Goal: Complete application form

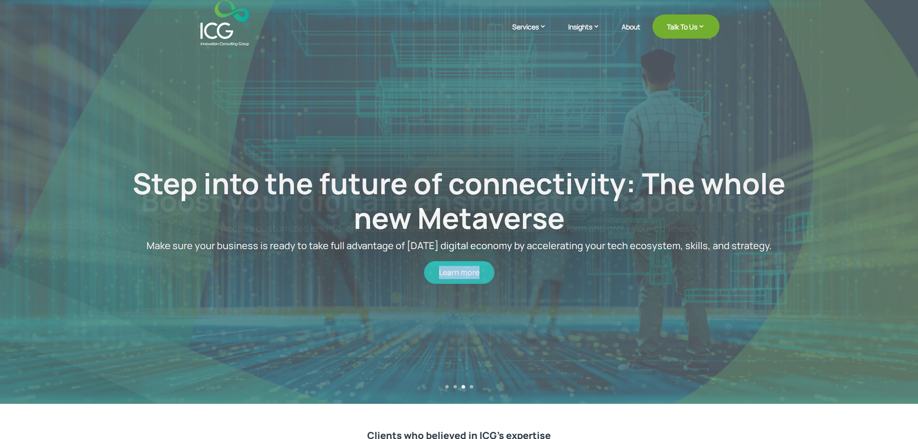
drag, startPoint x: 567, startPoint y: 295, endPoint x: 265, endPoint y: 307, distance: 302.4
click at [271, 307] on div "Step into the future of connectivity: The whole new Metaverse Make sure your bu…" at bounding box center [459, 224] width 808 height 357
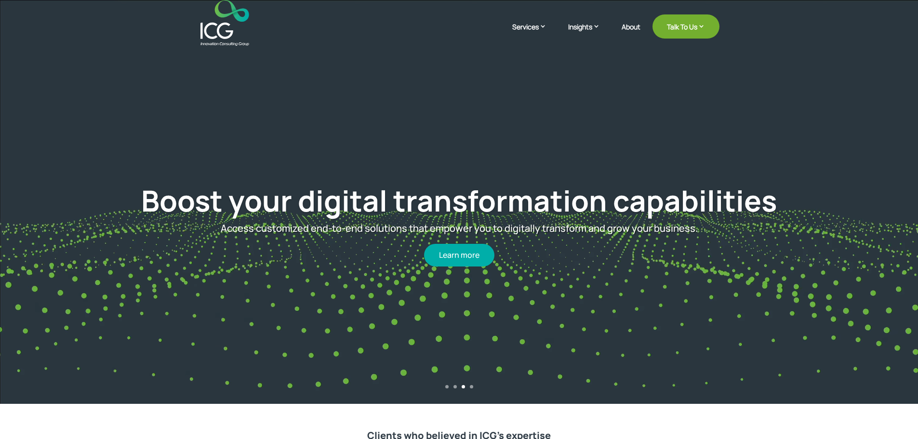
click at [695, 242] on div "Learn more" at bounding box center [459, 250] width 679 height 32
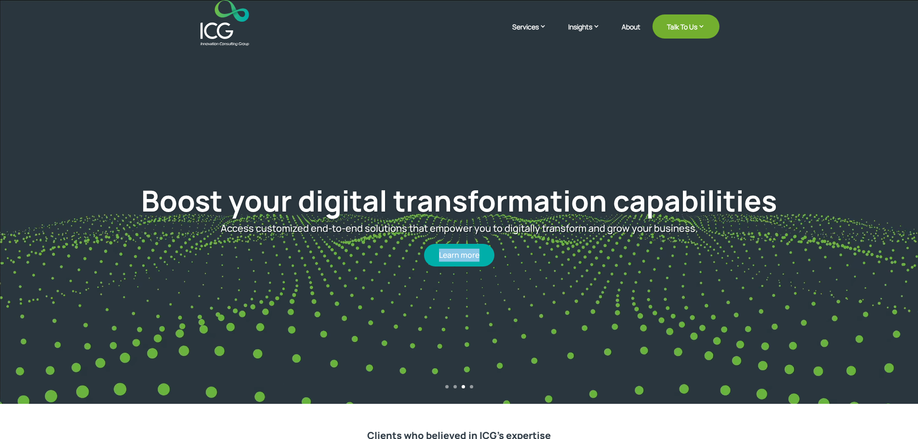
drag, startPoint x: 781, startPoint y: 251, endPoint x: 341, endPoint y: 267, distance: 440.8
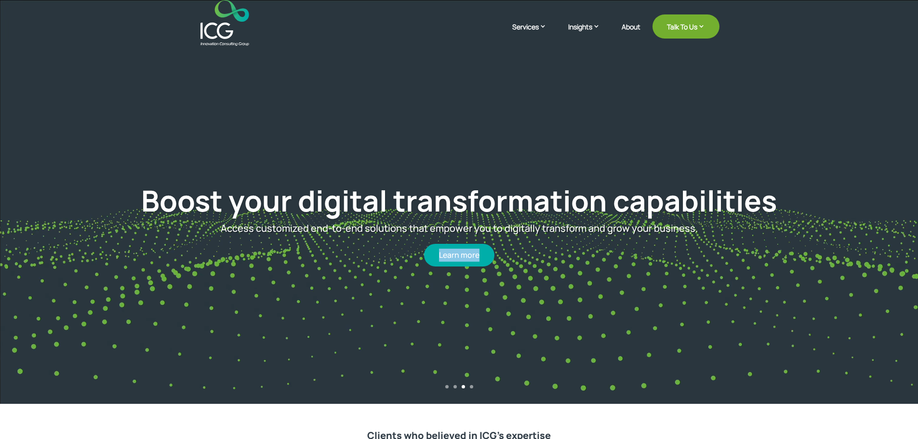
click at [341, 267] on div "Boost your digital transformation capabilities Access customized end-to-end sol…" at bounding box center [459, 225] width 808 height 322
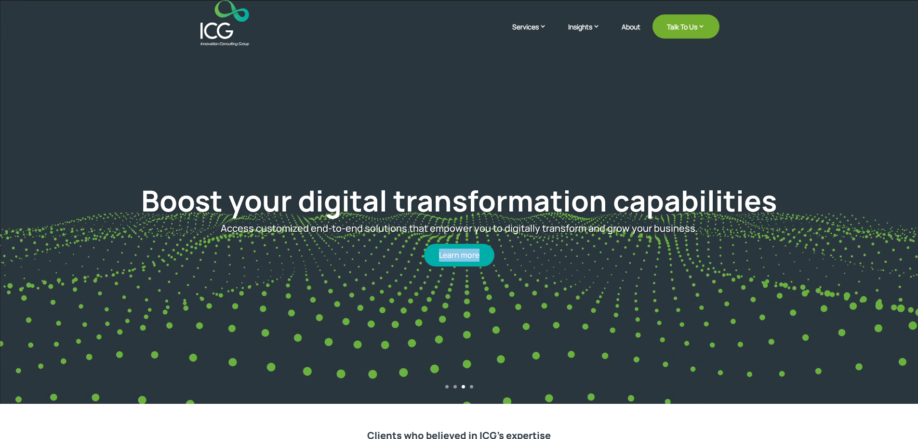
drag, startPoint x: 717, startPoint y: 300, endPoint x: 240, endPoint y: 320, distance: 477.5
click at [241, 320] on div "Boost your digital transformation capabilities Access customized end-to-end sol…" at bounding box center [459, 225] width 808 height 322
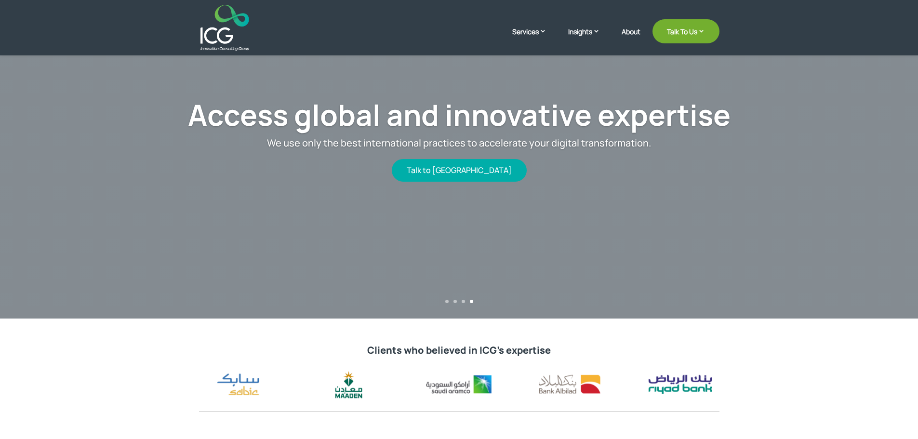
scroll to position [241, 0]
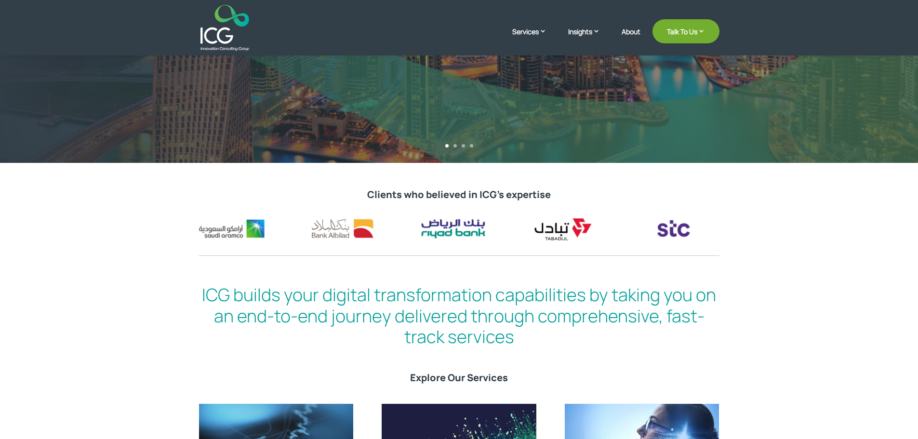
click at [524, 240] on div at bounding box center [459, 228] width 520 height 33
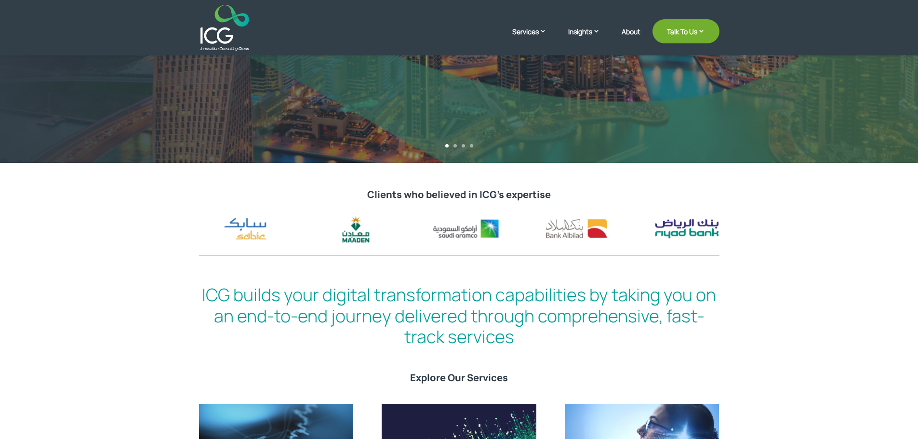
click at [703, 236] on div at bounding box center [466, 228] width 520 height 33
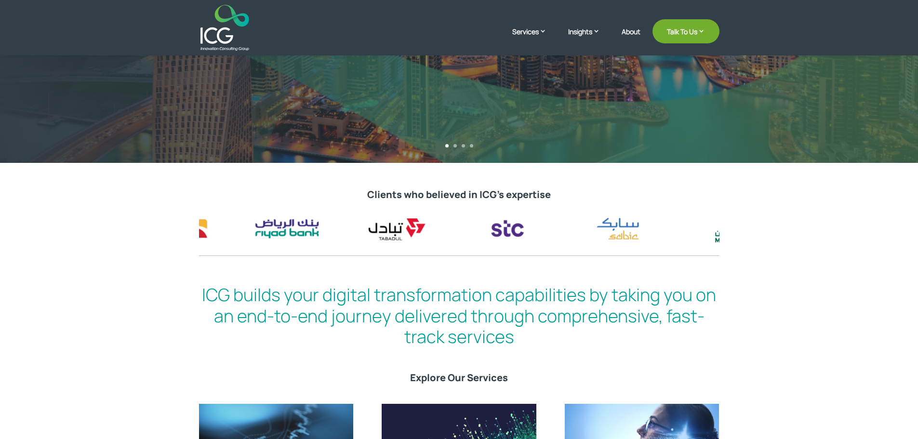
click at [370, 237] on div at bounding box center [459, 228] width 520 height 33
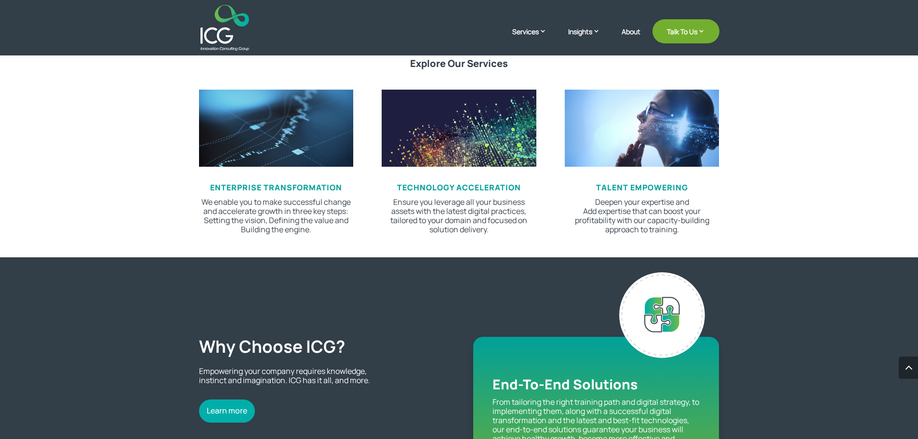
scroll to position [0, 0]
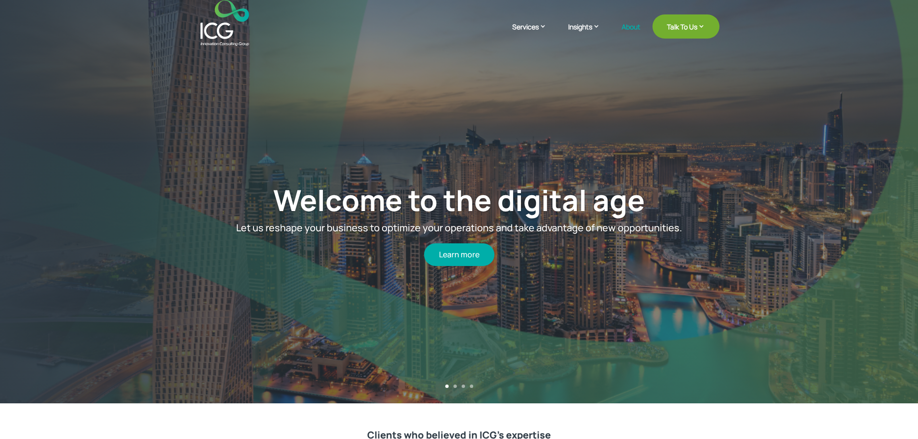
click at [634, 25] on link "About" at bounding box center [631, 34] width 19 height 23
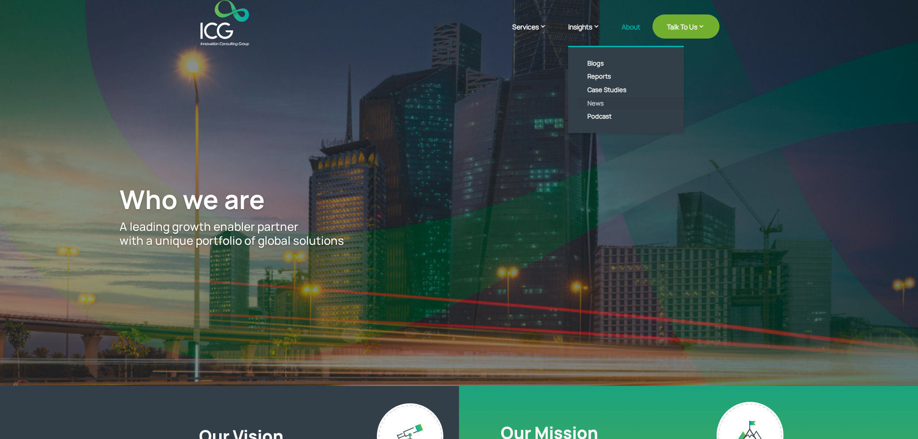
click at [597, 105] on link "News" at bounding box center [633, 103] width 111 height 13
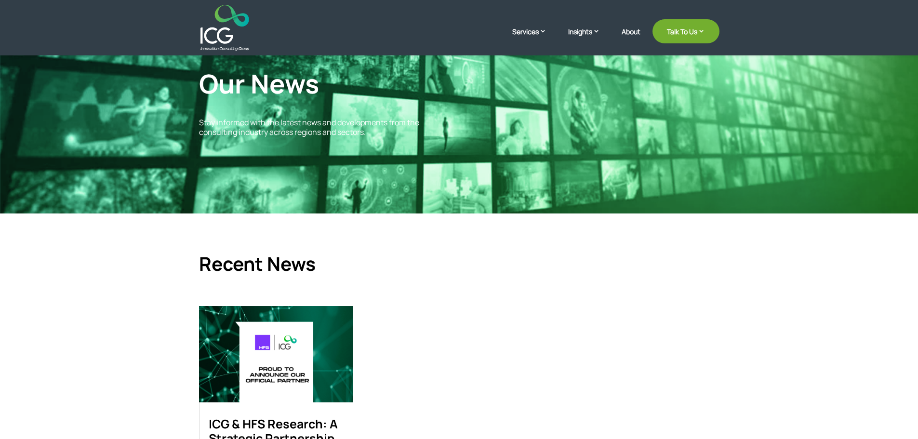
scroll to position [48, 0]
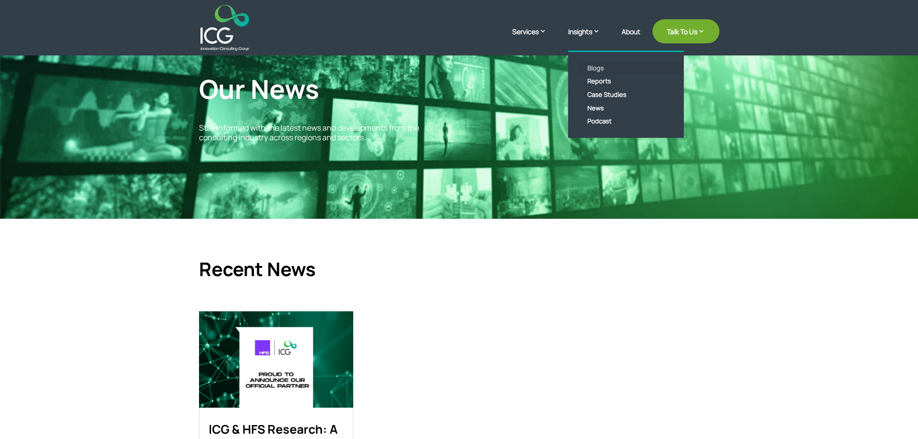
click at [594, 68] on link "Blogs" at bounding box center [633, 68] width 111 height 13
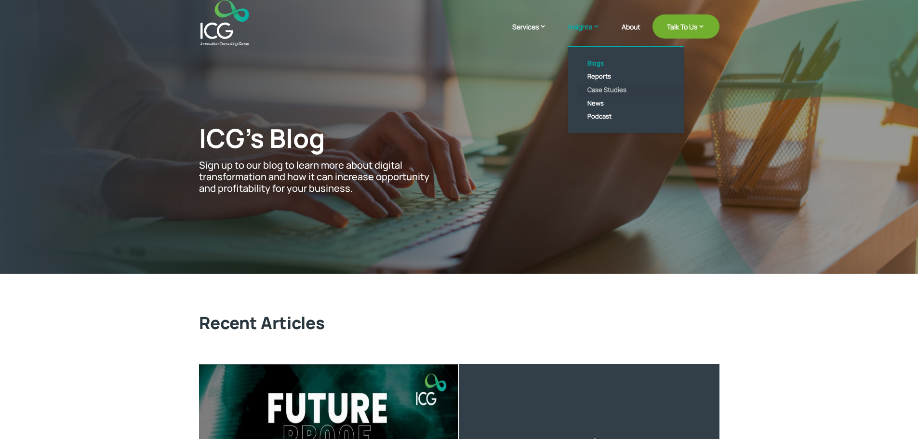
click at [614, 90] on link "Case Studies" at bounding box center [633, 89] width 111 height 13
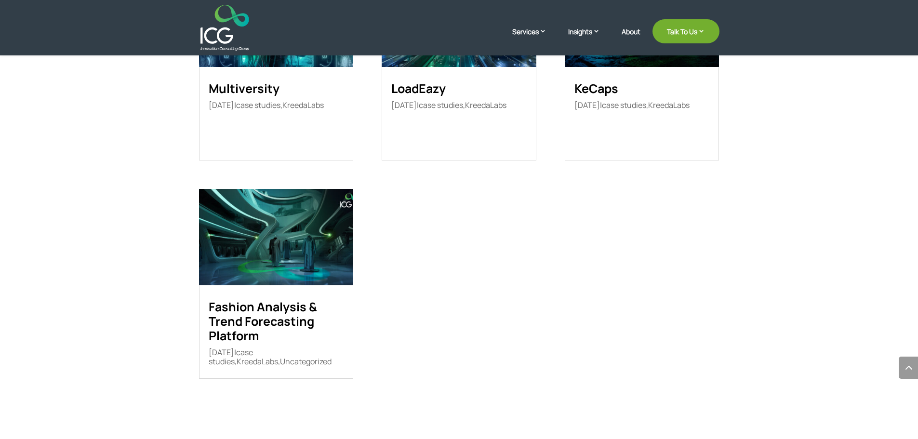
scroll to position [757, 0]
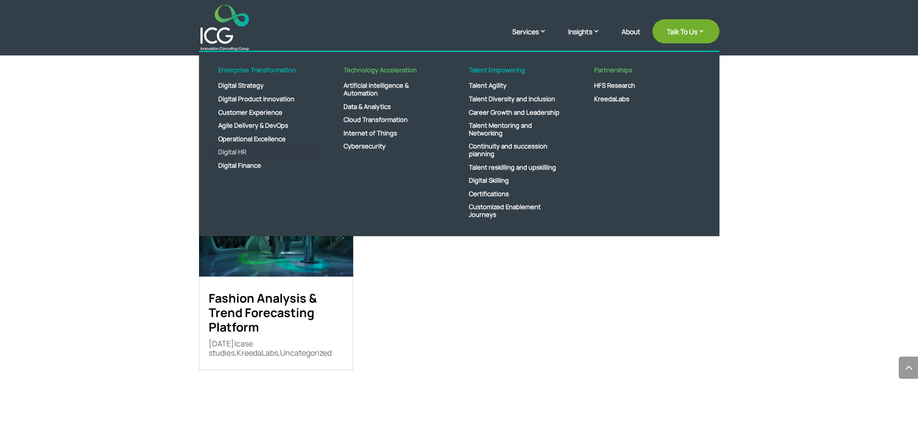
click at [227, 152] on link "Digital HR" at bounding box center [264, 152] width 111 height 13
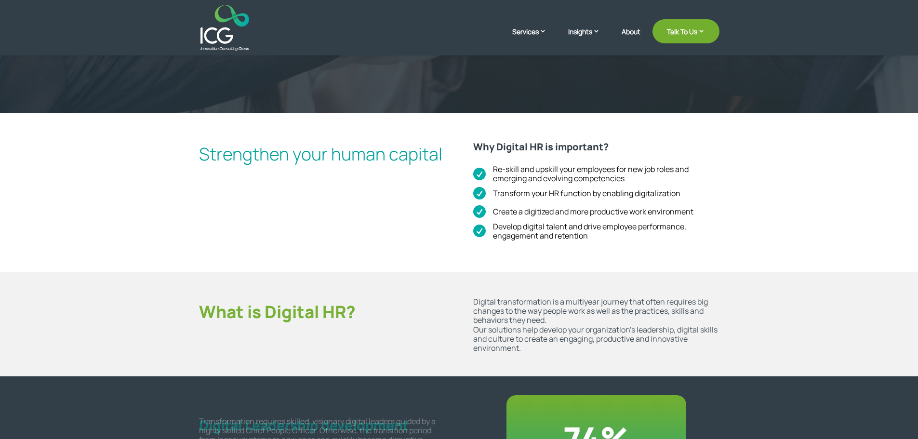
scroll to position [193, 0]
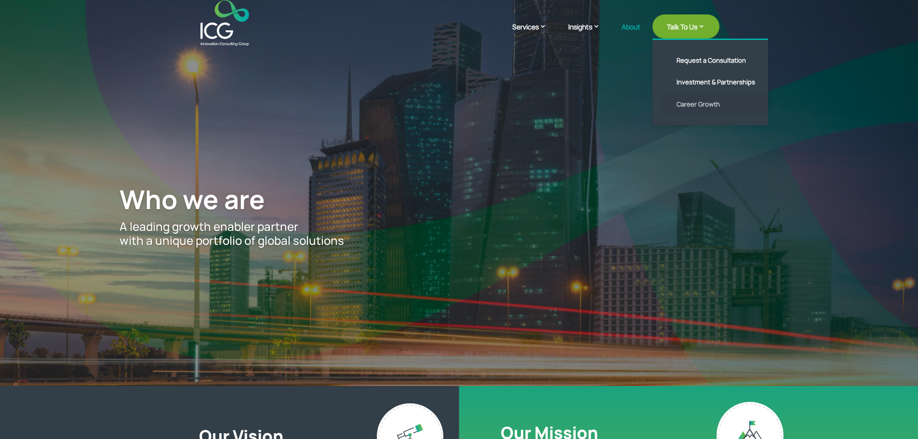
click at [696, 107] on link "Career Growth" at bounding box center [717, 104] width 111 height 22
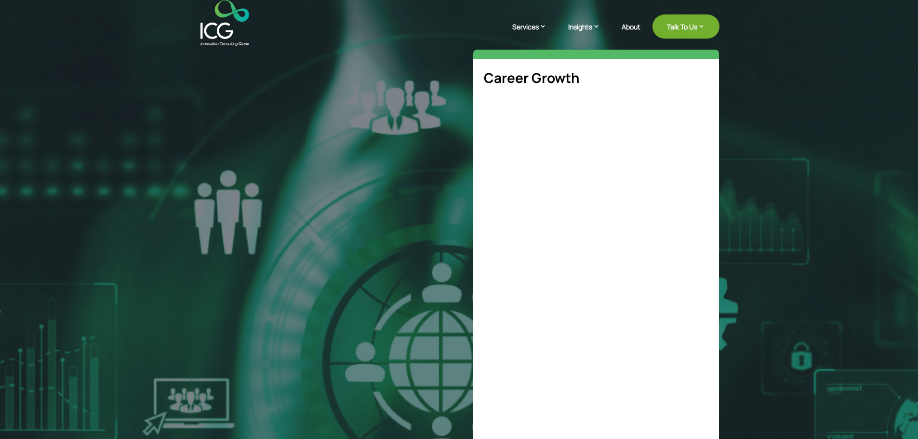
select select "**"
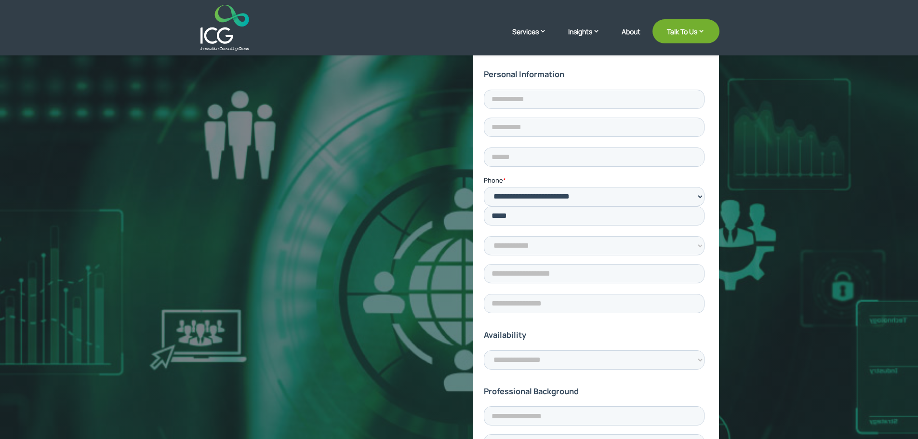
scroll to position [96, 0]
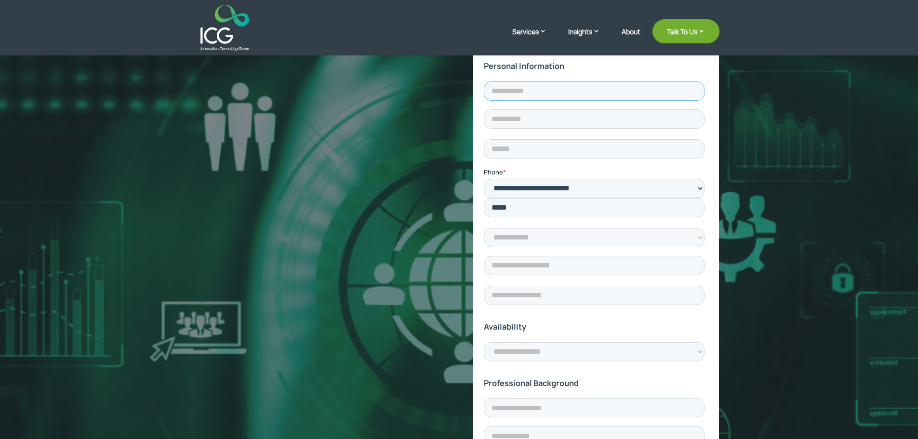
click at [535, 87] on input "text" at bounding box center [594, 90] width 221 height 19
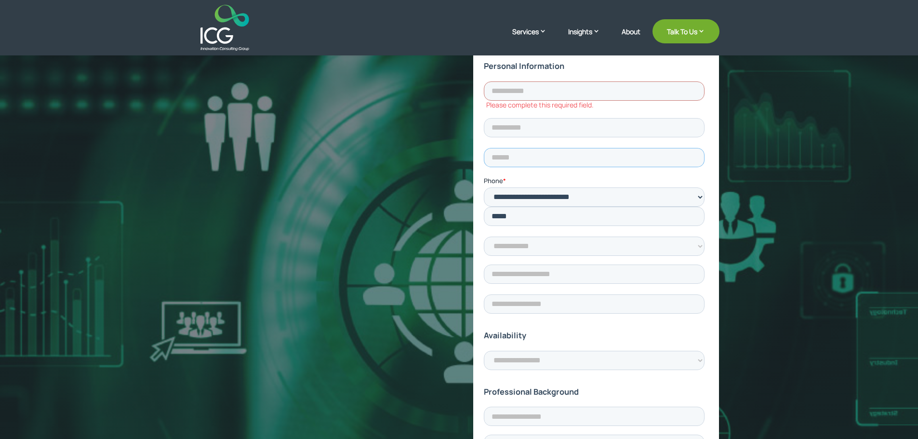
drag, startPoint x: 540, startPoint y: 125, endPoint x: 540, endPoint y: 134, distance: 9.6
click at [540, 147] on input "email" at bounding box center [594, 156] width 221 height 19
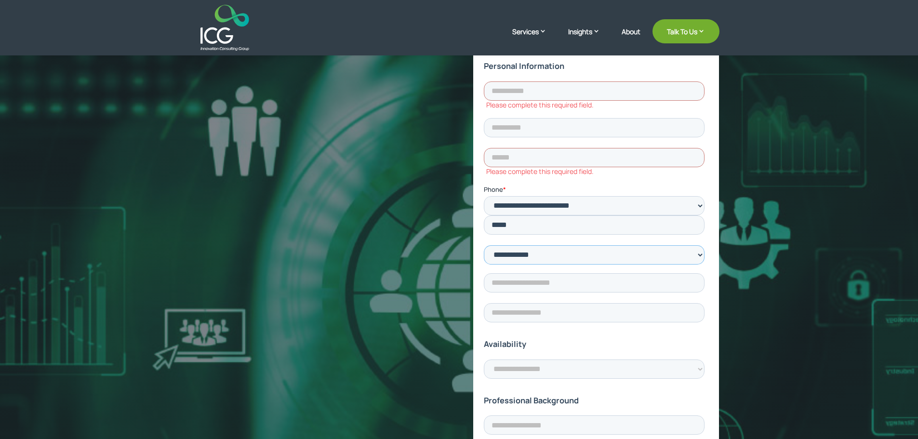
click at [534, 245] on select "**********" at bounding box center [594, 254] width 221 height 19
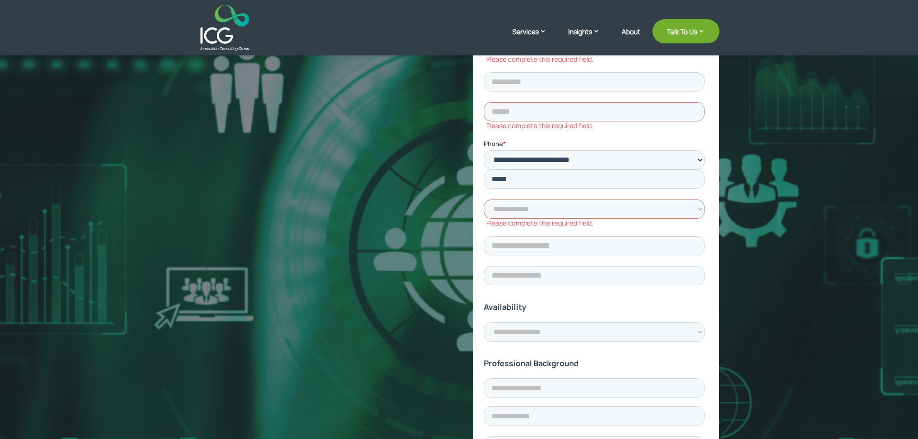
scroll to position [193, 0]
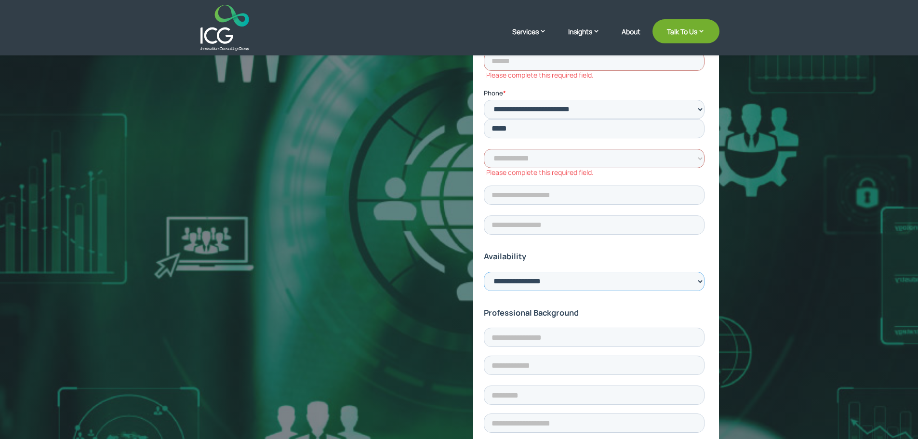
click at [610, 272] on select "**********" at bounding box center [594, 281] width 221 height 19
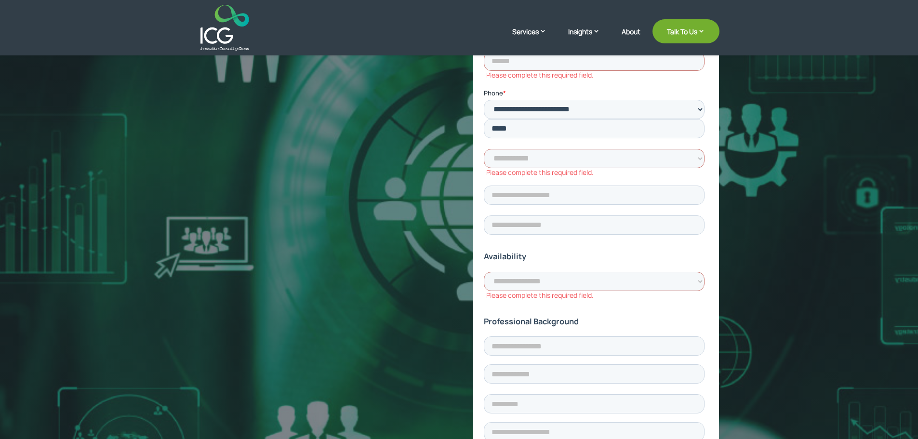
click at [446, 210] on div "Become a part of our success story. Career Growth" at bounding box center [459, 376] width 520 height 974
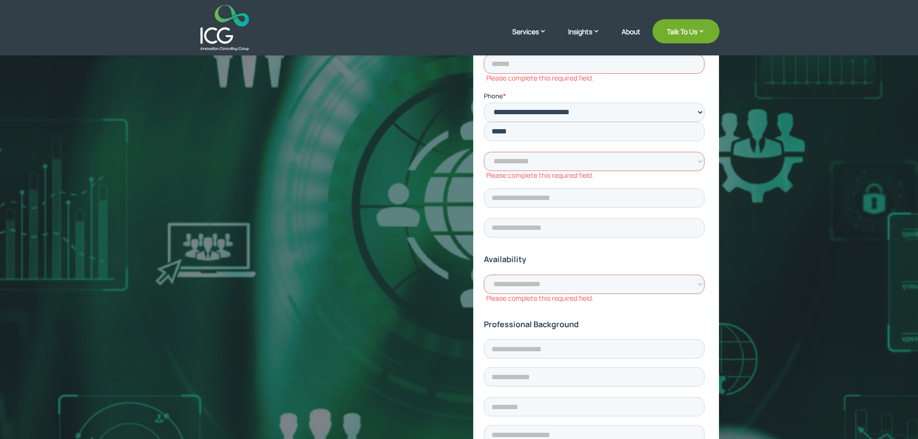
scroll to position [0, 0]
